Goal: Find contact information: Find contact information

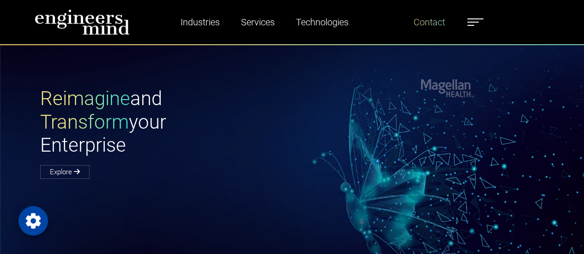
click at [435, 20] on link "Contact" at bounding box center [429, 22] width 39 height 21
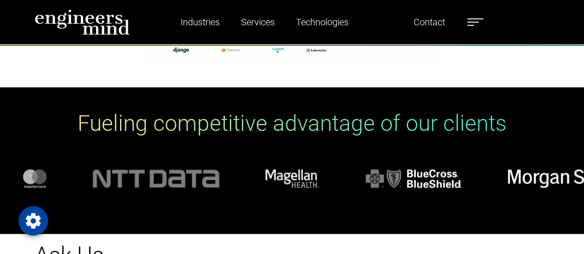
scroll to position [703, 0]
